Goal: Information Seeking & Learning: Learn about a topic

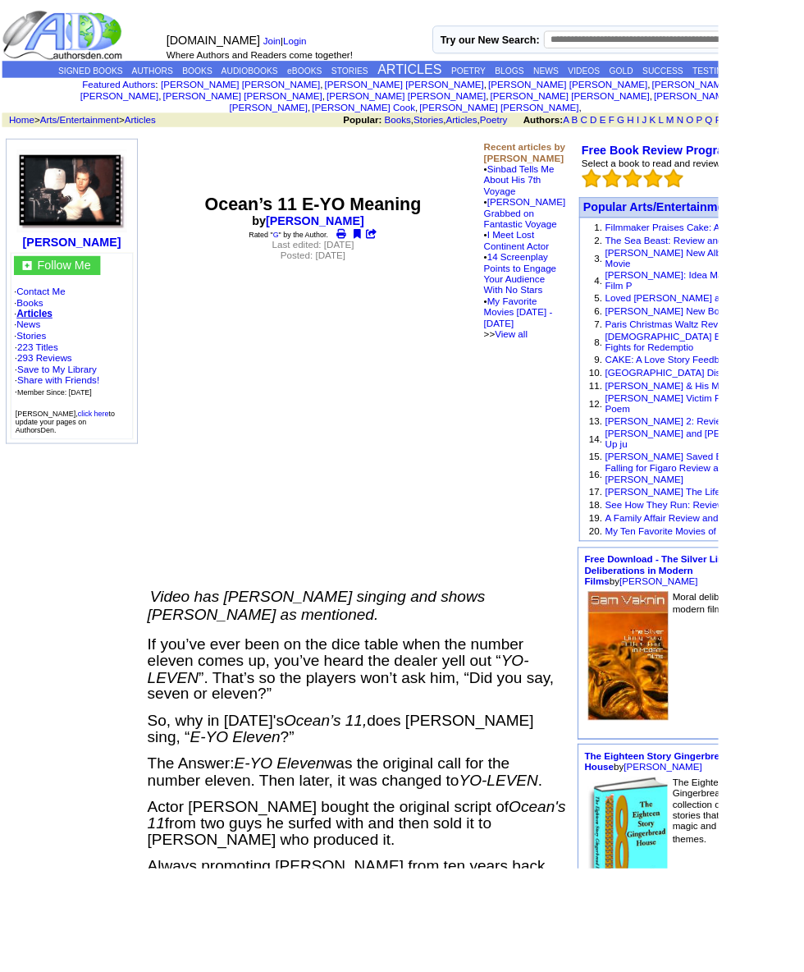
click at [767, 439] on link "[PERSON_NAME] Victim Review and Film Poem" at bounding box center [778, 451] width 201 height 25
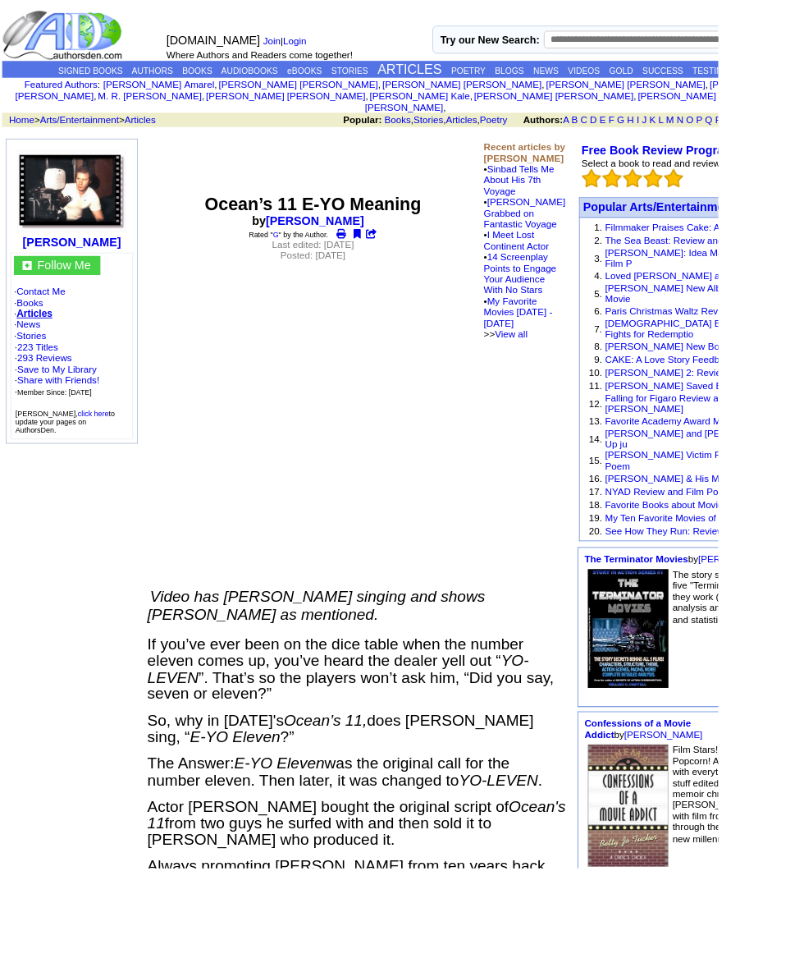
click at [770, 529] on link "Bruce Willis & His Movies" at bounding box center [754, 535] width 153 height 12
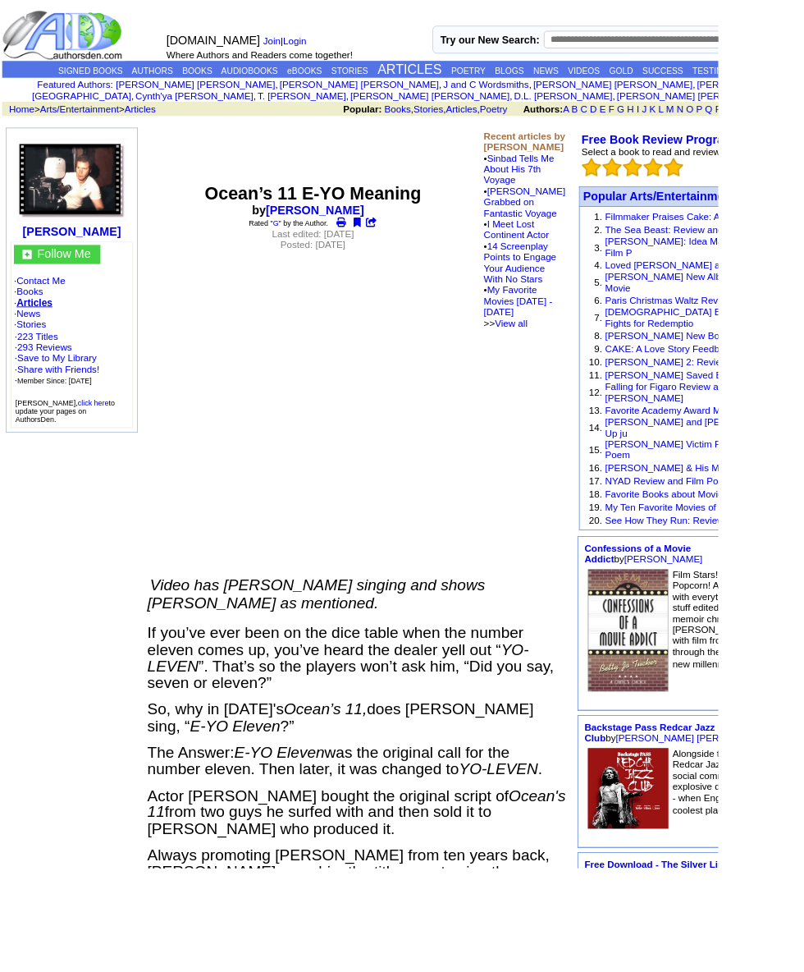
click at [790, 561] on link "My Ten Favorite Movies of 2024" at bounding box center [753, 567] width 151 height 12
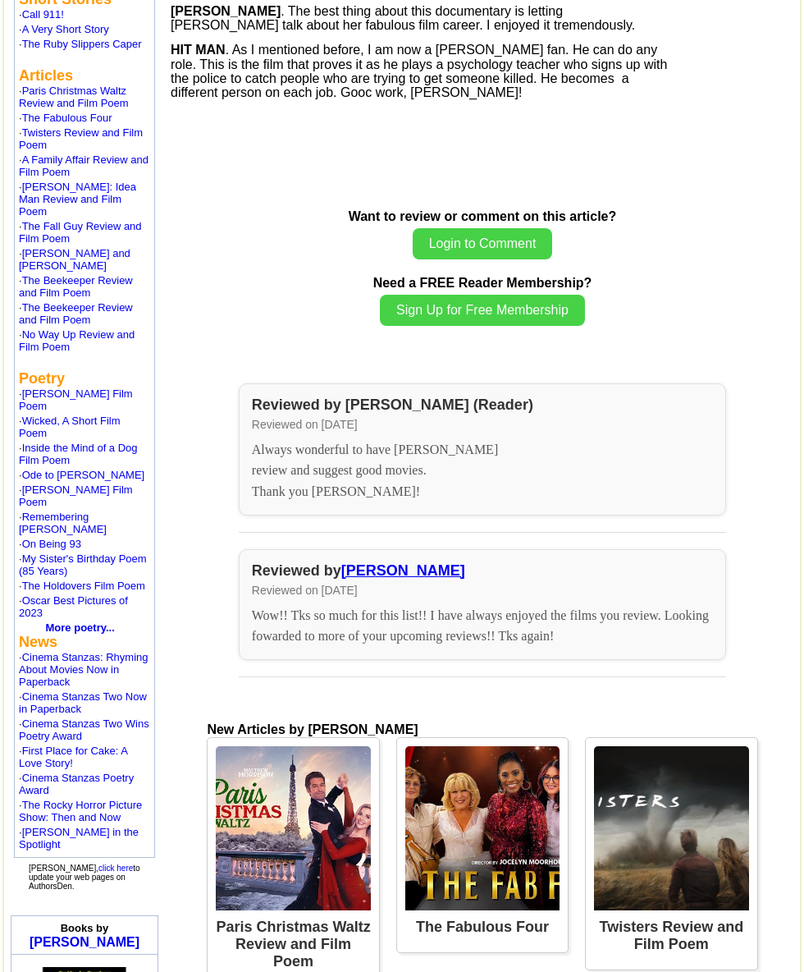
scroll to position [794, 0]
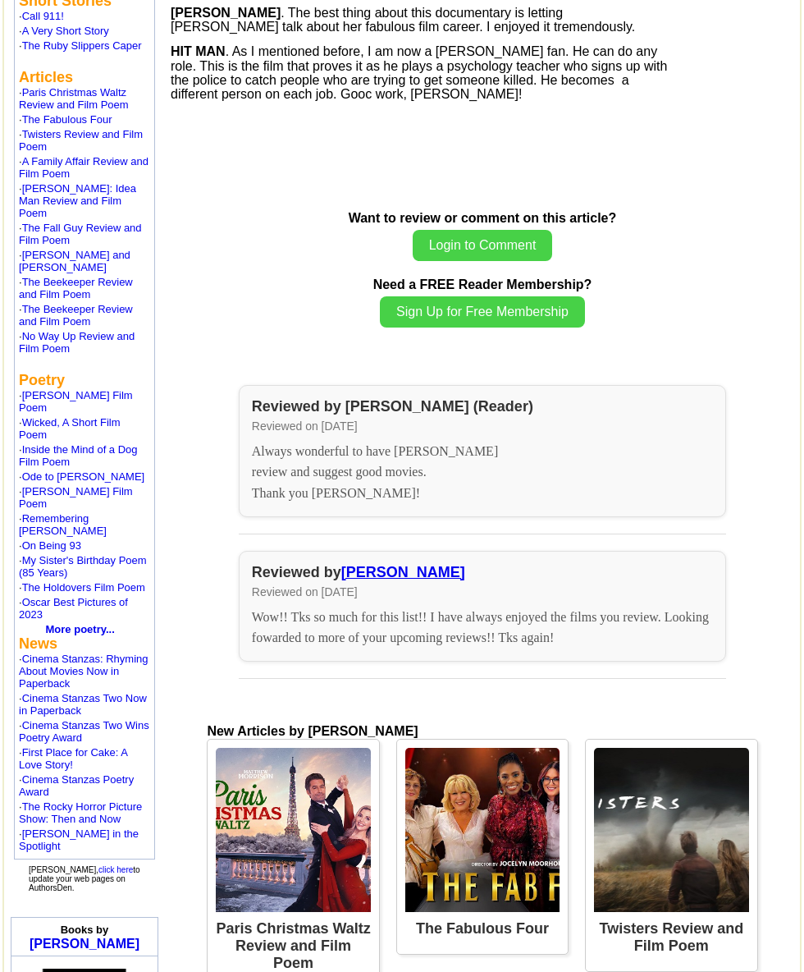
click at [82, 825] on link "The Rocky Horror Picture Show: Then and Now" at bounding box center [80, 812] width 123 height 25
